Goal: Learn about a topic

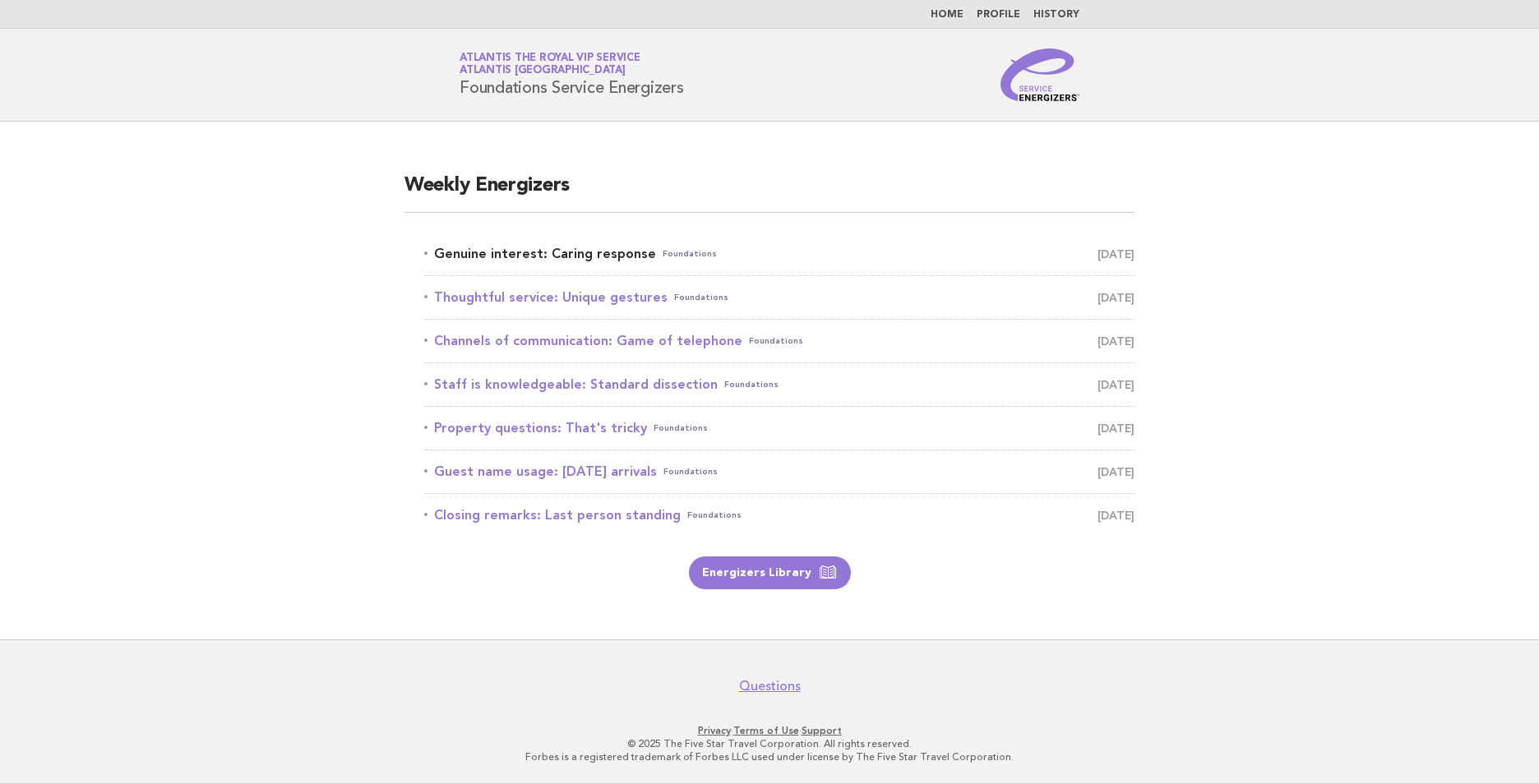
click at [623, 260] on link "Genuine interest: Caring response Foundations August 27" at bounding box center [779, 253] width 710 height 23
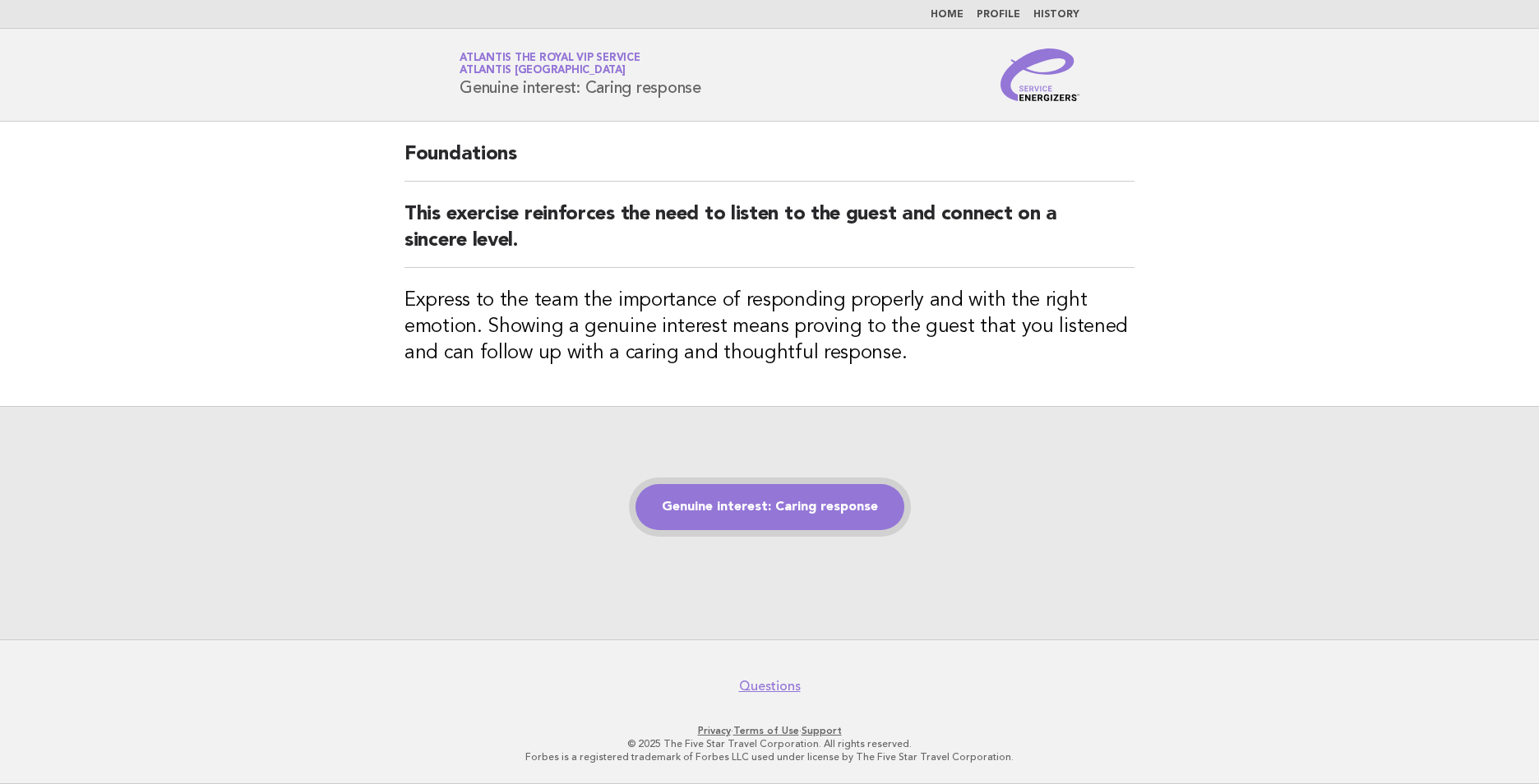
click at [762, 505] on link "Genuine interest: Caring response" at bounding box center [769, 507] width 269 height 46
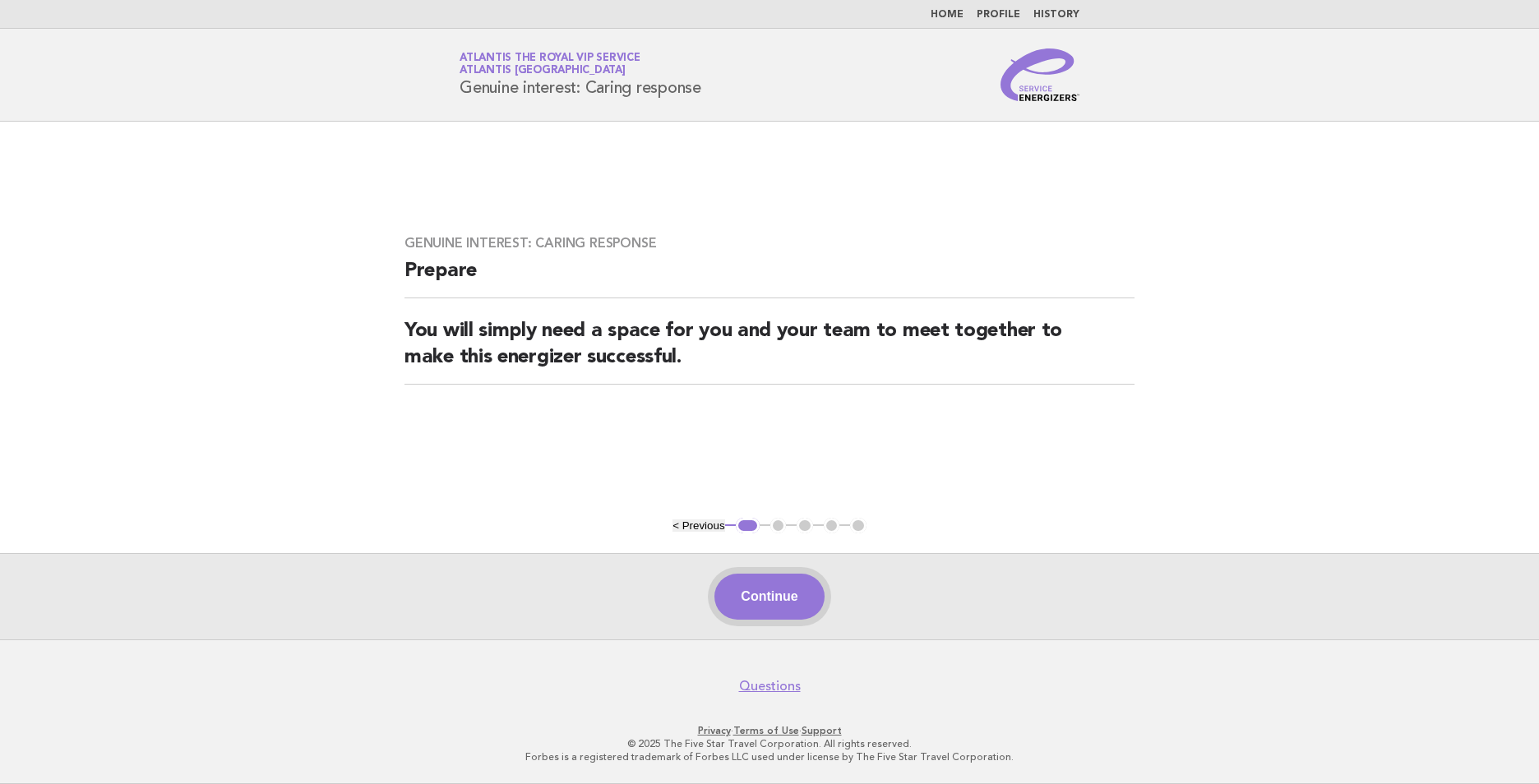
click at [774, 601] on button "Continue" at bounding box center [769, 596] width 109 height 46
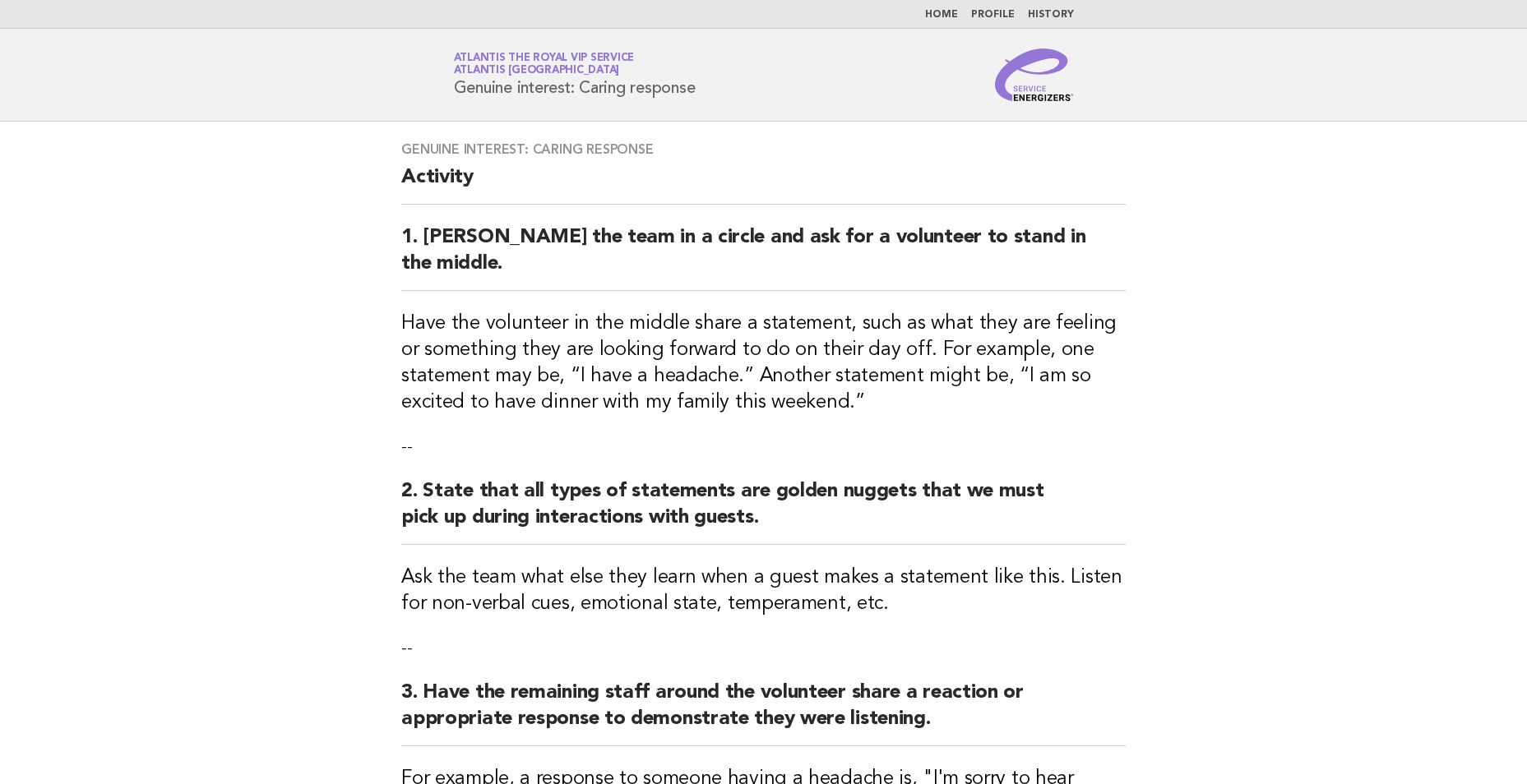
drag, startPoint x: 707, startPoint y: 83, endPoint x: 452, endPoint y: 95, distance: 255.3
click at [452, 95] on div "Service Energizers Atlantis the Royal VIP Service Atlantis Dubai Genuine intere…" at bounding box center [764, 75] width 666 height 53
copy h1 "Genuine interest: Caring response"
